Goal: Task Accomplishment & Management: Use online tool/utility

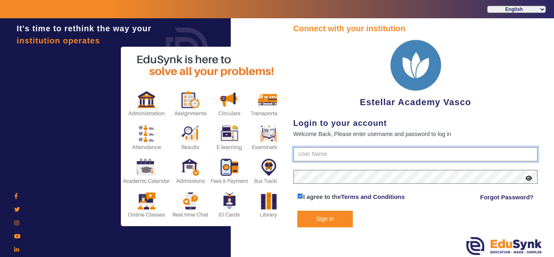
click at [338, 156] on input "text" at bounding box center [415, 154] width 244 height 15
type input "7796657163"
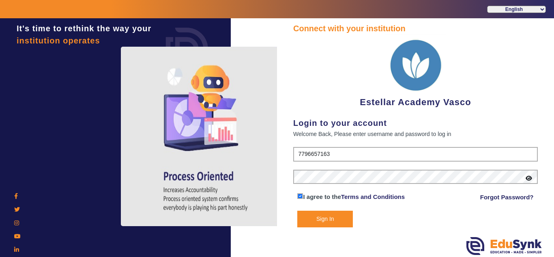
click at [316, 218] on button "Sign In" at bounding box center [325, 218] width 56 height 17
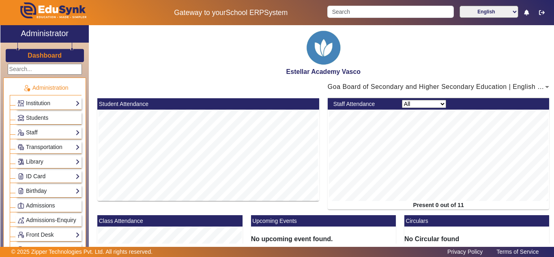
click at [48, 177] on link "ID Card" at bounding box center [48, 175] width 62 height 9
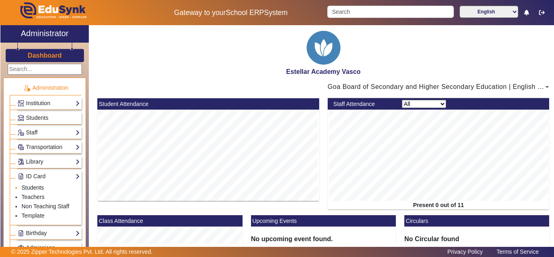
click at [35, 188] on link "Students" at bounding box center [32, 187] width 22 height 6
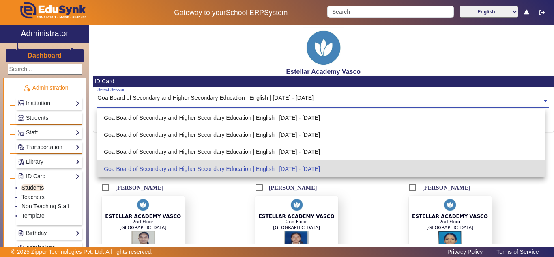
click at [177, 97] on input "text" at bounding box center [323, 101] width 452 height 9
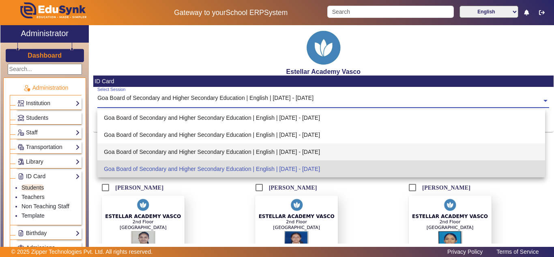
click at [215, 152] on div "Goa Board of Secondary and Higher Secondary Education | English | [DATE] - [DAT…" at bounding box center [321, 151] width 448 height 17
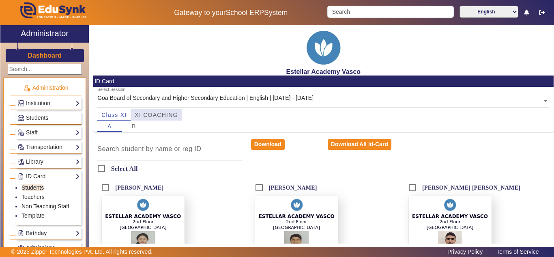
click at [157, 114] on span "XI COACHING" at bounding box center [156, 115] width 43 height 6
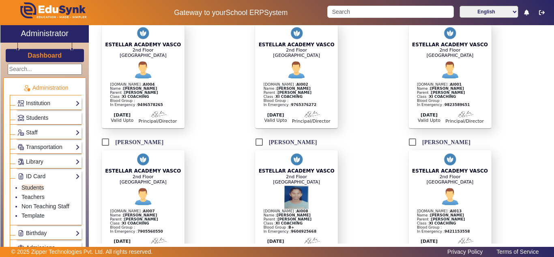
scroll to position [366, 0]
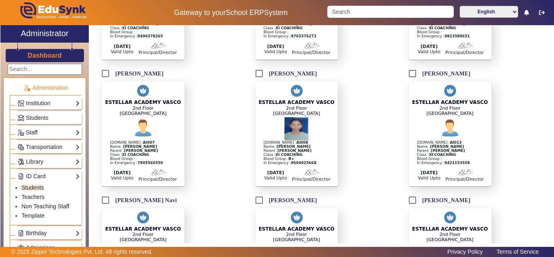
click at [289, 152] on b "[PERSON_NAME]" at bounding box center [294, 150] width 34 height 4
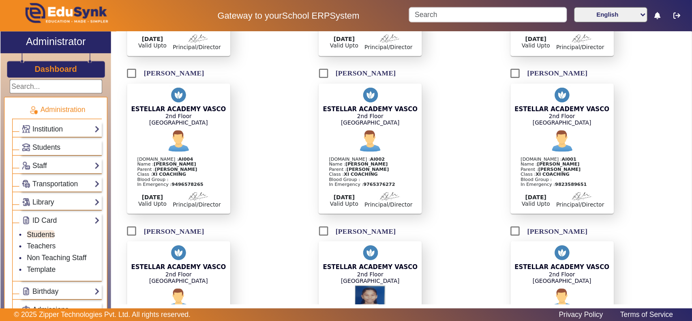
scroll to position [326, 0]
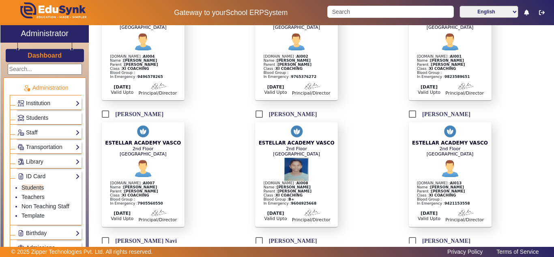
click at [276, 181] on div at bounding box center [297, 168] width 76 height 24
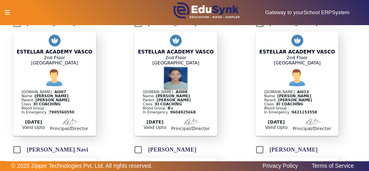
scroll to position [407, 0]
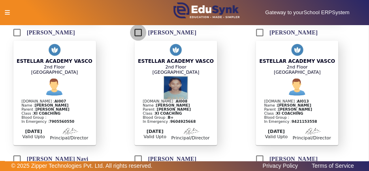
click at [139, 40] on input "[PERSON_NAME]" at bounding box center [138, 32] width 16 height 16
checkbox input "true"
drag, startPoint x: 138, startPoint y: 44, endPoint x: 257, endPoint y: 53, distance: 119.5
click at [257, 53] on mat-card "[GEOGRAPHIC_DATA] [DOMAIN_NAME] : AI013 Name : [PERSON_NAME] : [PERSON_NAME] Cl…" at bounding box center [297, 93] width 83 height 105
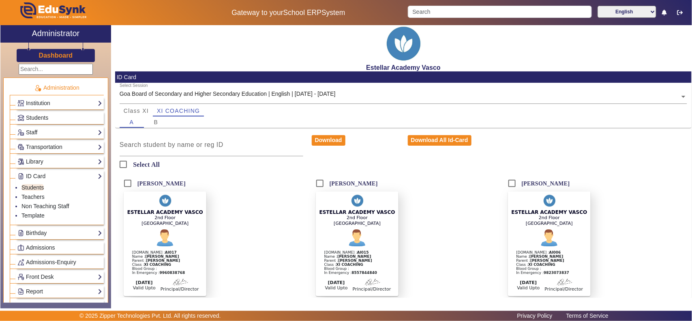
scroll to position [0, 0]
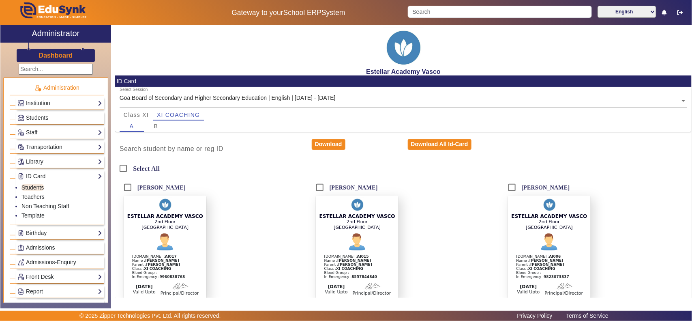
click at [197, 154] on div at bounding box center [212, 148] width 184 height 23
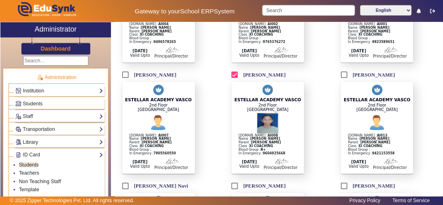
scroll to position [355, 0]
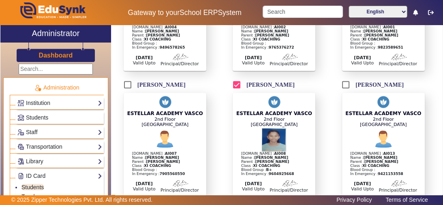
click at [282, 152] on img at bounding box center [274, 139] width 24 height 24
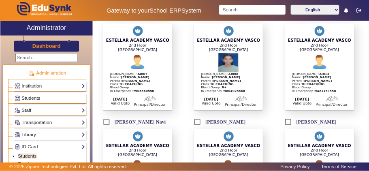
scroll to position [420, 0]
